Goal: Check status

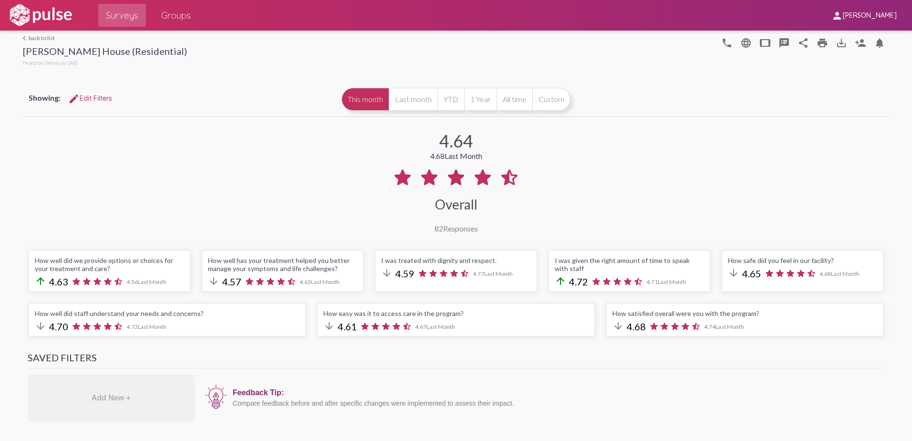
scroll to position [48, 0]
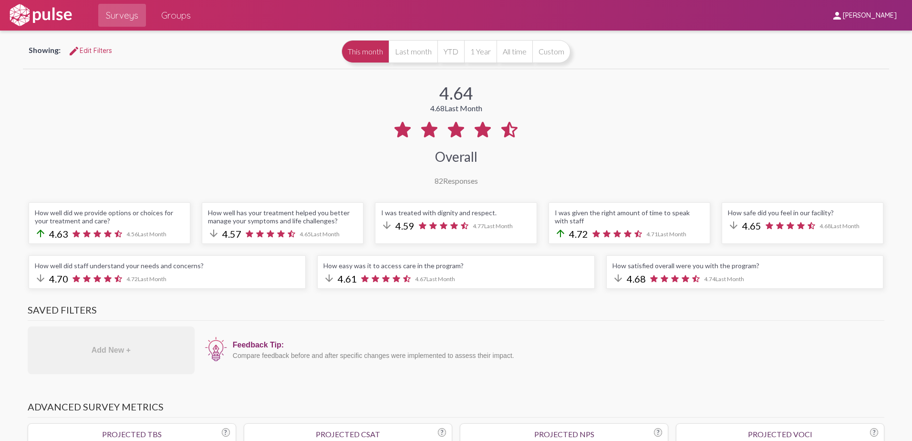
click at [52, 17] on img at bounding box center [41, 15] width 66 height 24
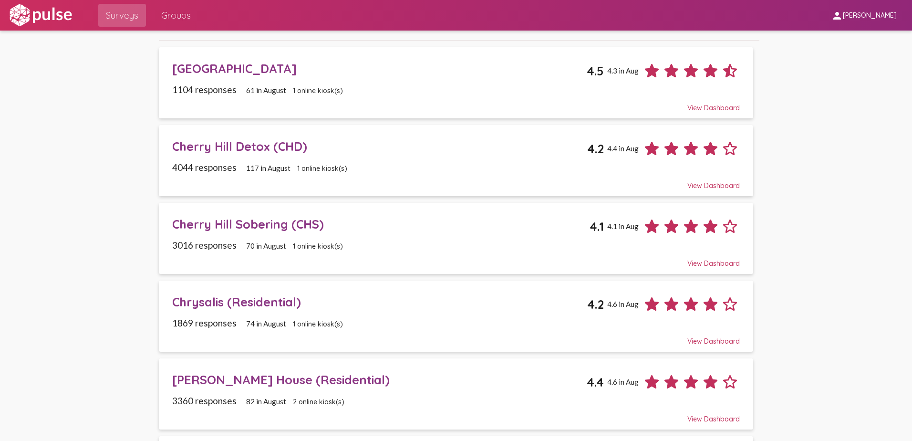
scroll to position [95, 0]
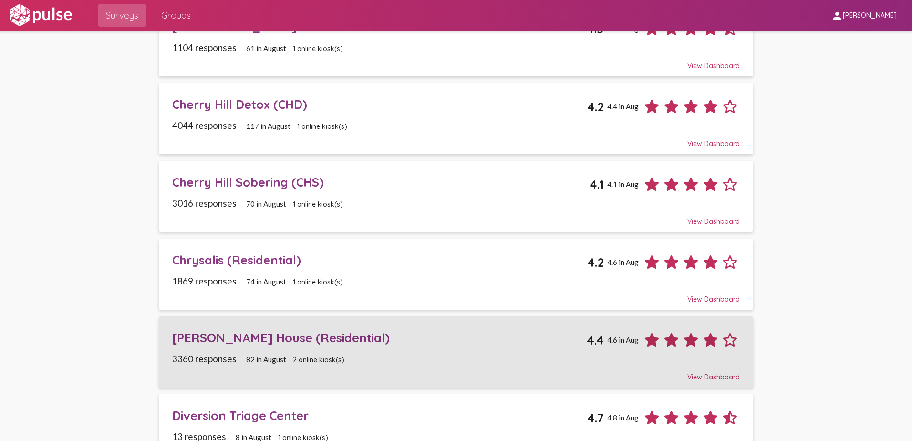
click at [234, 329] on div "[PERSON_NAME] House (Residential) 4.4 4.6 in Aug" at bounding box center [456, 336] width 568 height 27
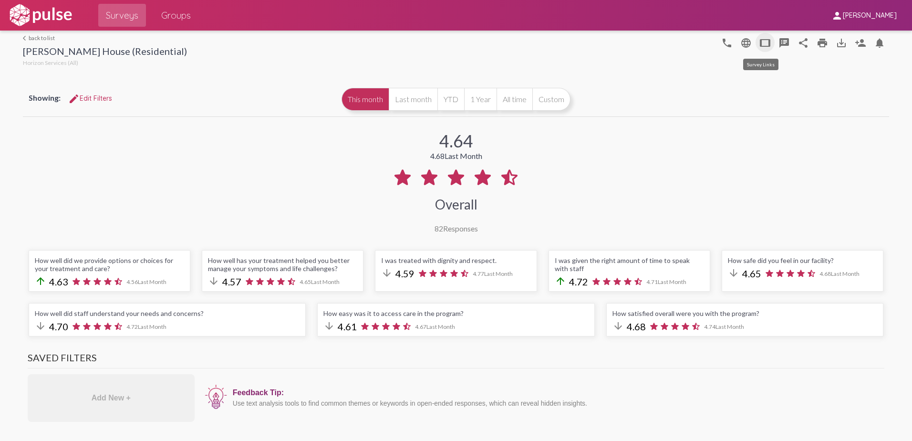
click at [763, 38] on mat-icon "tablet" at bounding box center [764, 42] width 11 height 11
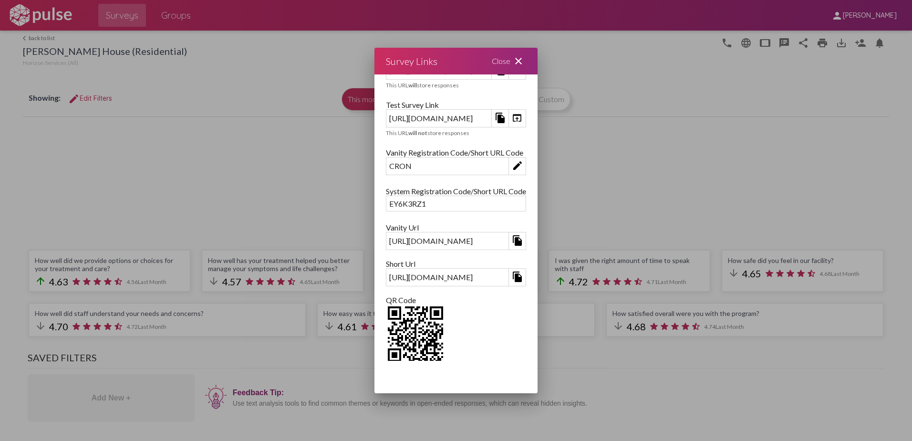
scroll to position [47, 0]
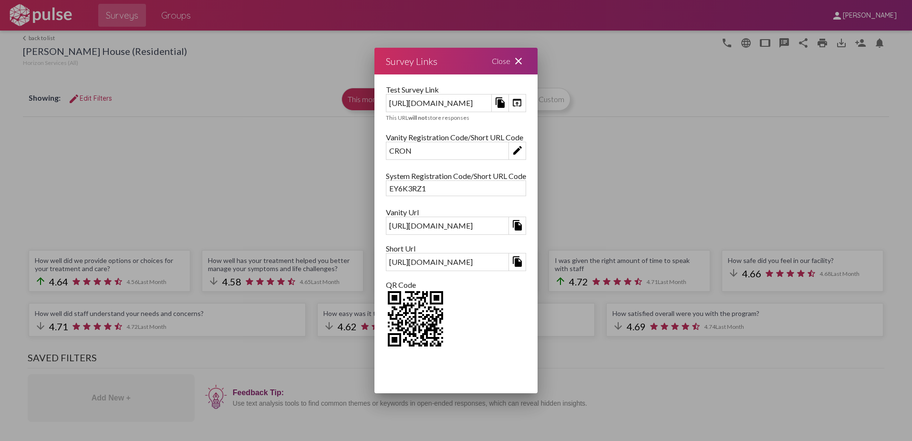
click at [524, 61] on mat-icon "close" at bounding box center [518, 60] width 11 height 11
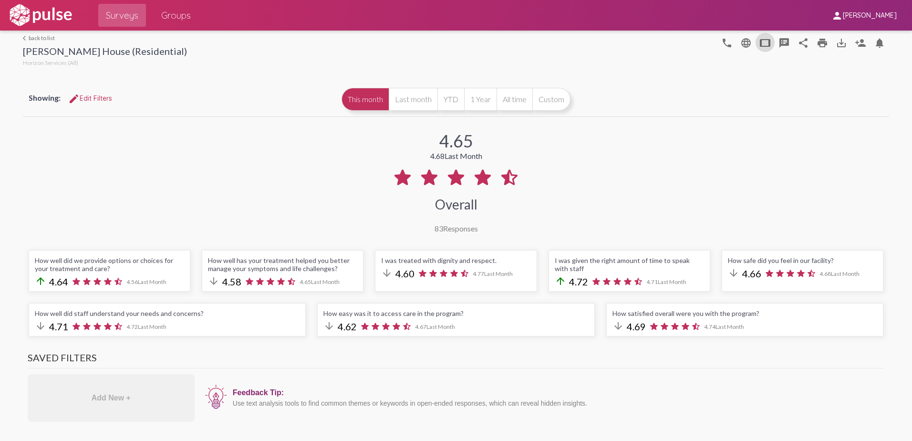
click at [735, 210] on div "4.65 4.68 Last Month Overall 83 Responses" at bounding box center [456, 176] width 866 height 114
